Goal: Task Accomplishment & Management: Manage account settings

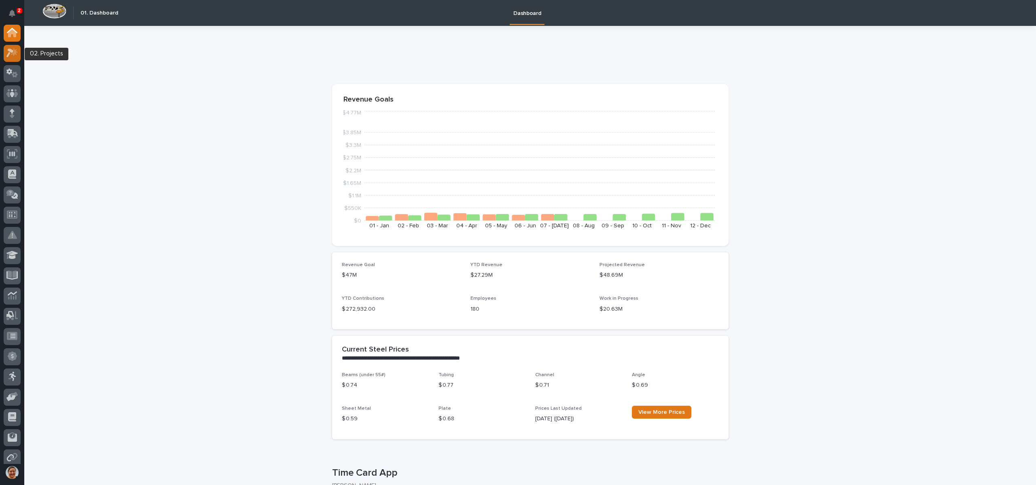
click at [17, 54] on icon at bounding box center [12, 52] width 12 height 9
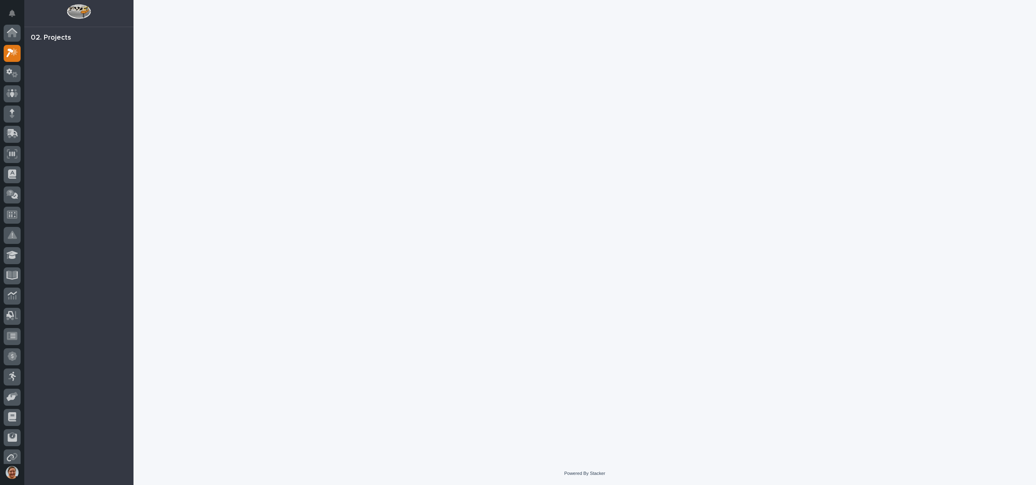
scroll to position [20, 0]
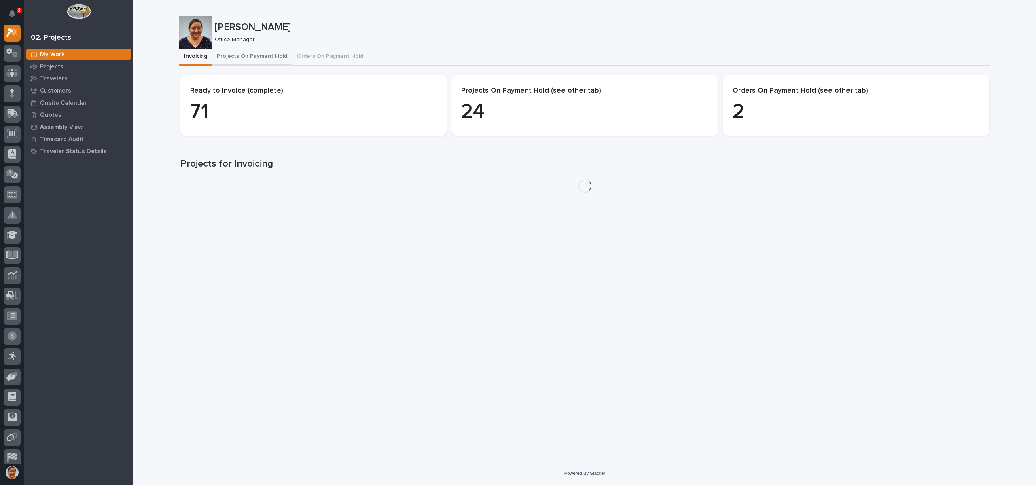
click at [249, 59] on button "Projects On Payment Hold" at bounding box center [252, 57] width 80 height 17
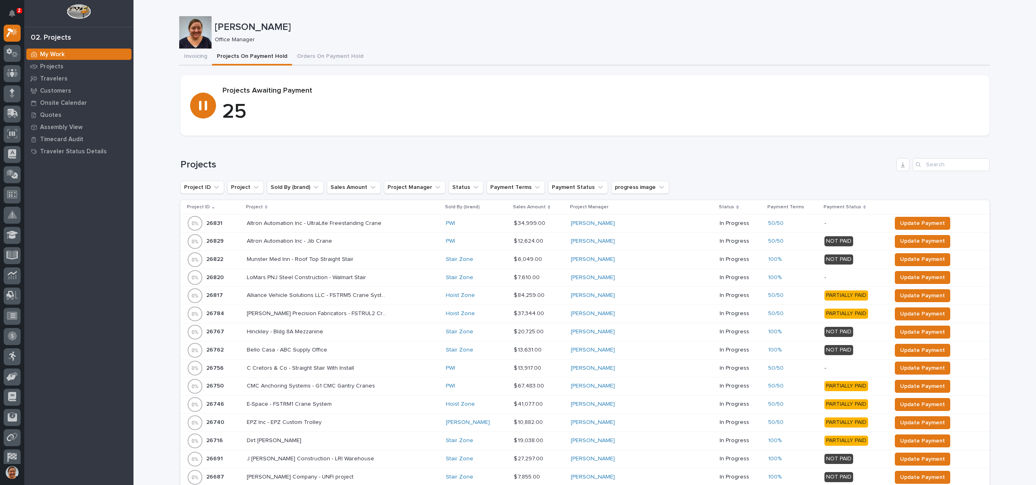
scroll to position [121, 0]
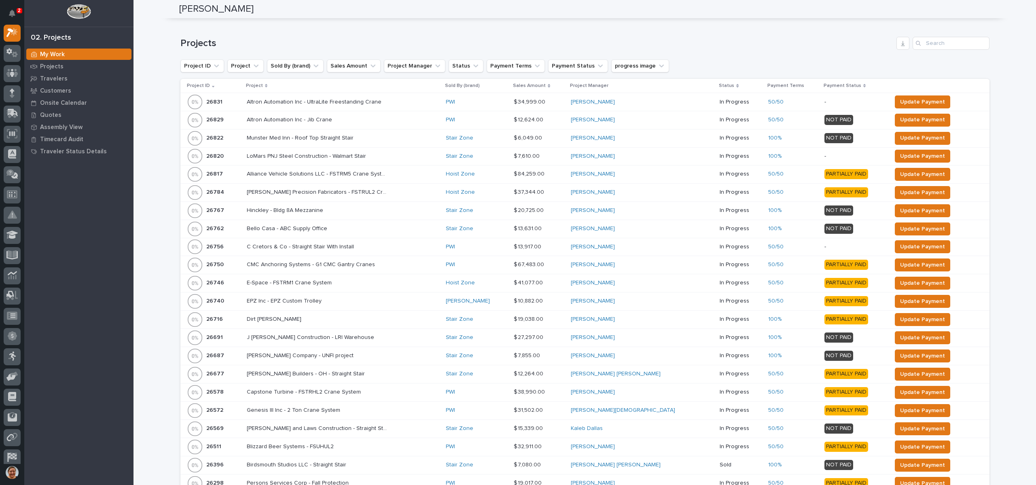
click at [256, 84] on p "Project" at bounding box center [254, 85] width 17 height 9
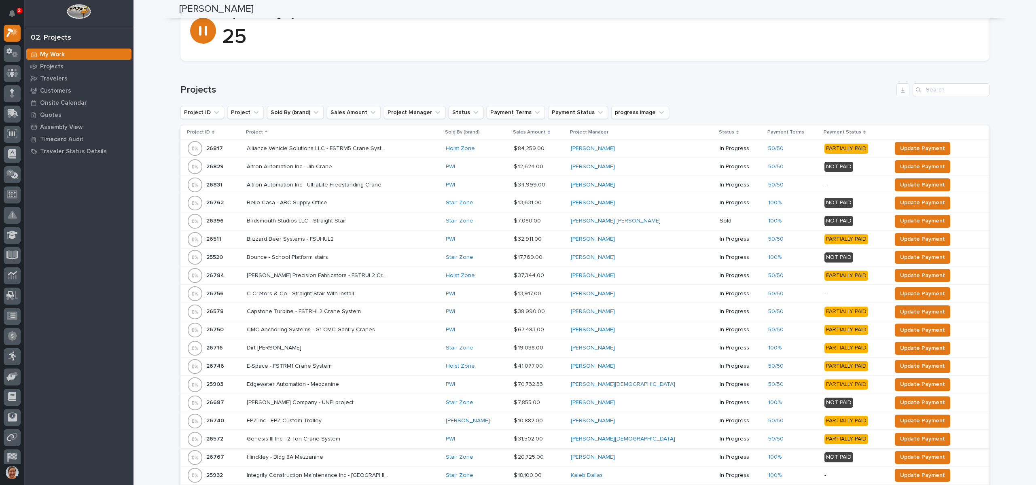
scroll to position [0, 0]
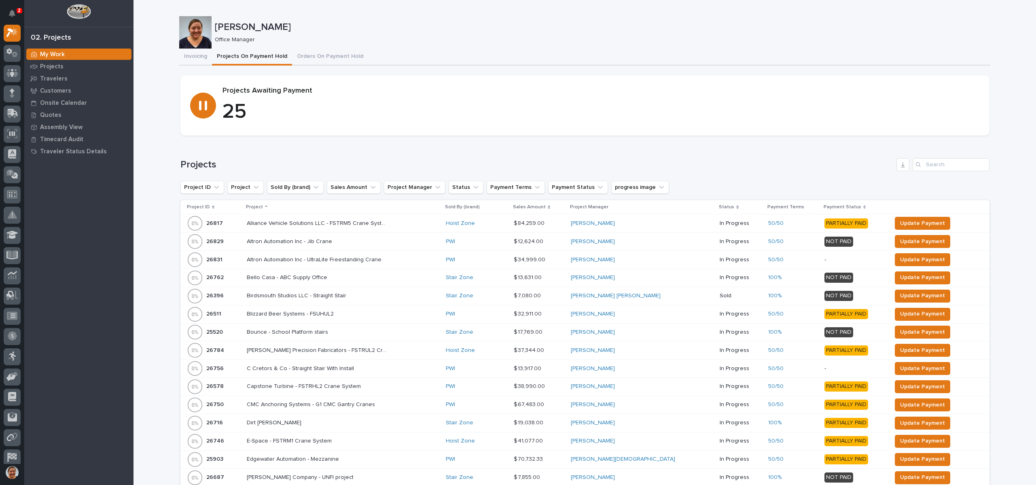
click at [195, 206] on p "Project ID" at bounding box center [198, 207] width 23 height 9
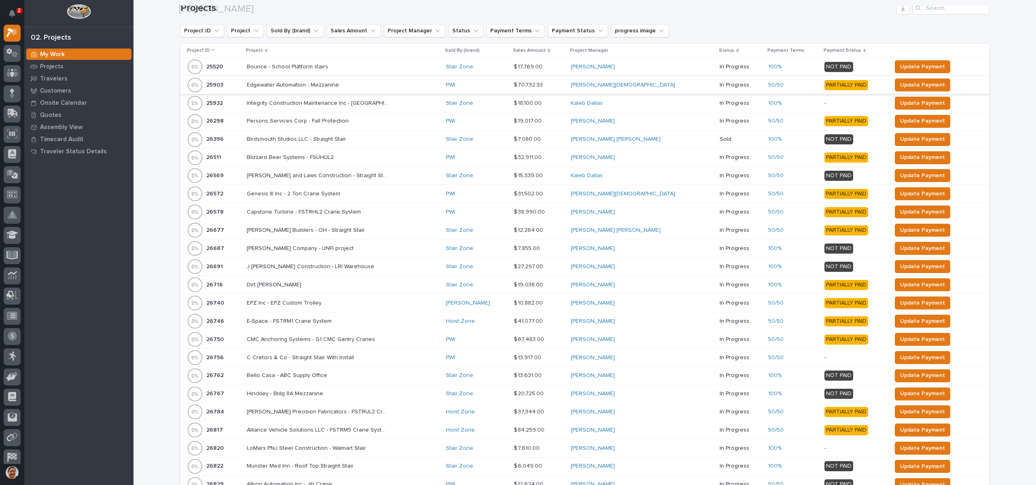
scroll to position [275, 0]
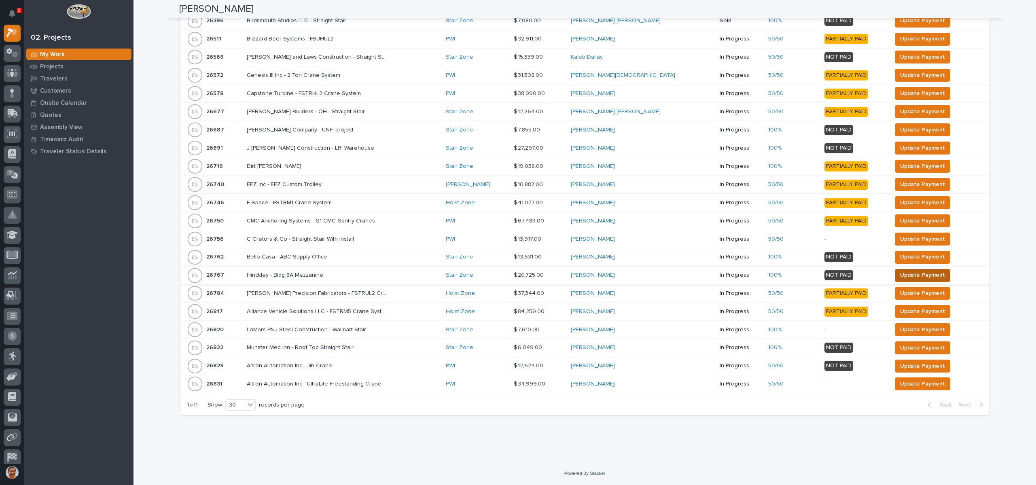
click at [908, 275] on span "Update Payment" at bounding box center [922, 275] width 45 height 10
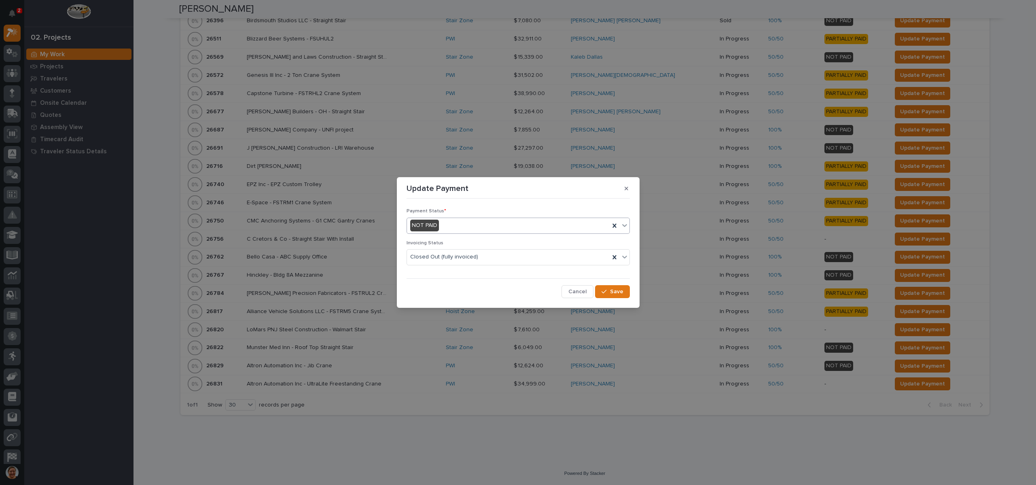
click at [445, 228] on div "NOT PAID" at bounding box center [508, 225] width 203 height 13
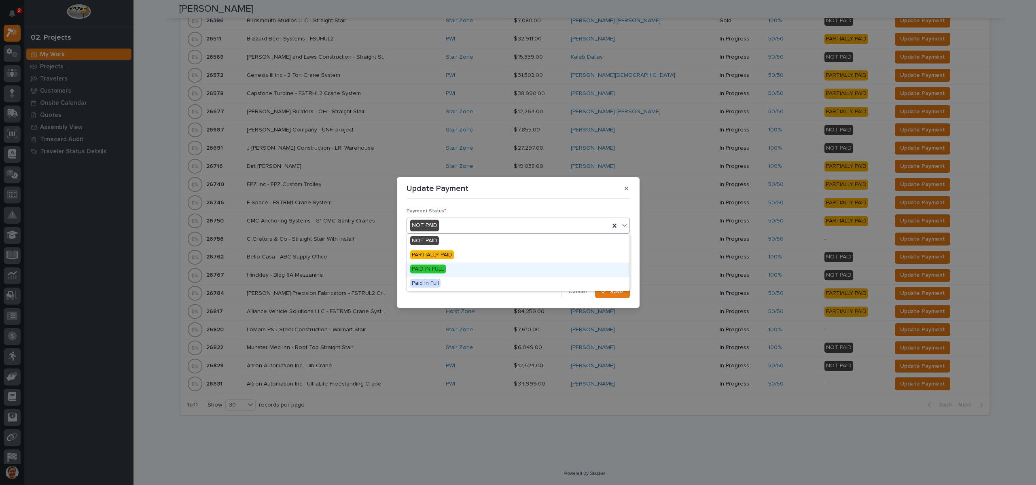
click at [436, 265] on span "PAID IN FULL" at bounding box center [428, 269] width 36 height 9
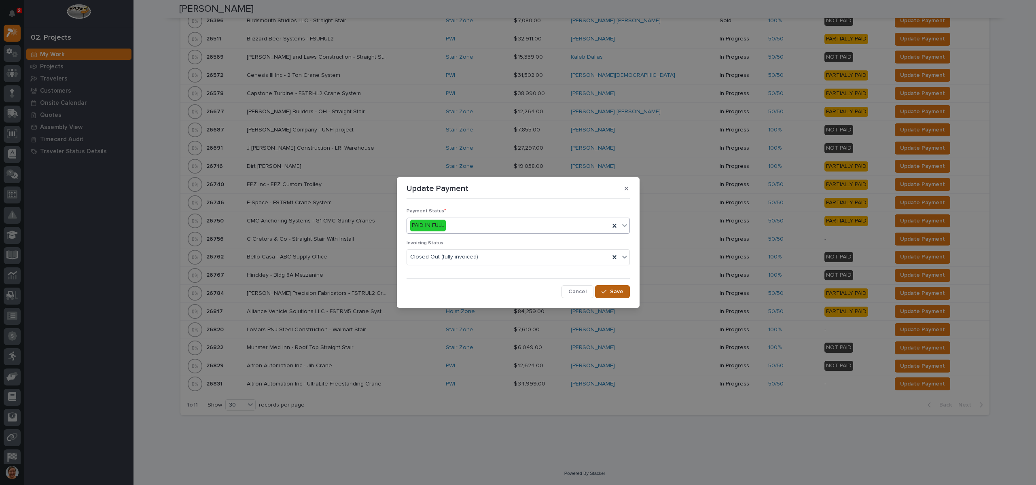
click at [608, 290] on div "button" at bounding box center [606, 292] width 8 height 6
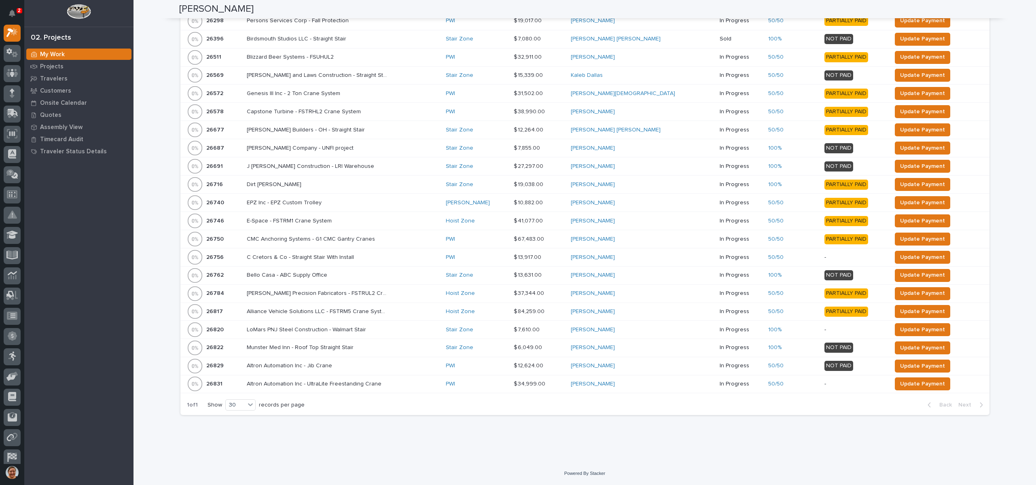
scroll to position [0, 0]
